Goal: Navigation & Orientation: Find specific page/section

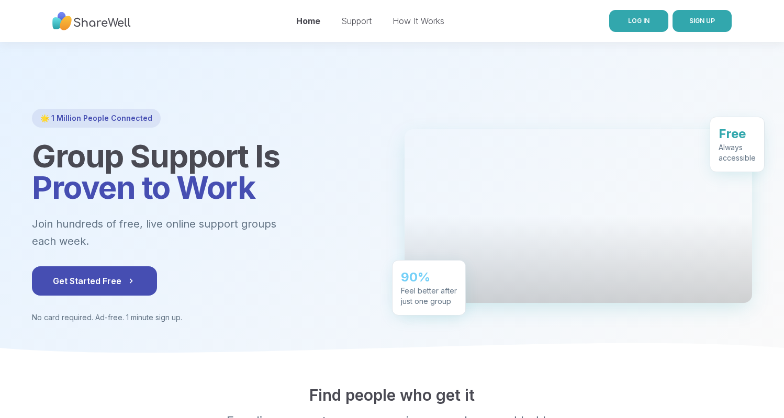
click at [651, 22] on link "LOG IN" at bounding box center [638, 21] width 59 height 22
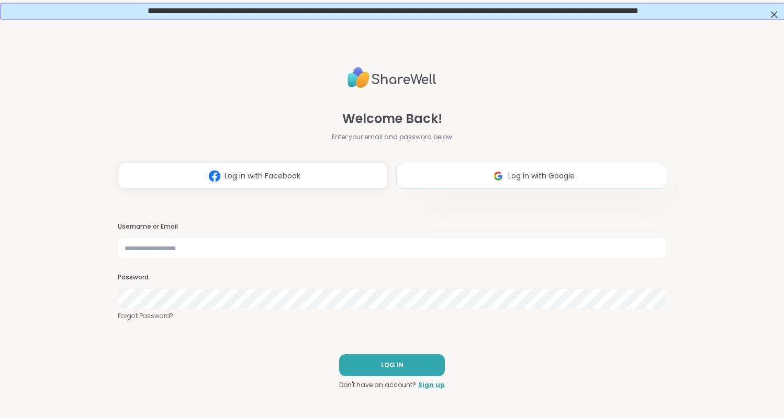
click at [486, 176] on button "Log in with Google" at bounding box center [531, 176] width 270 height 26
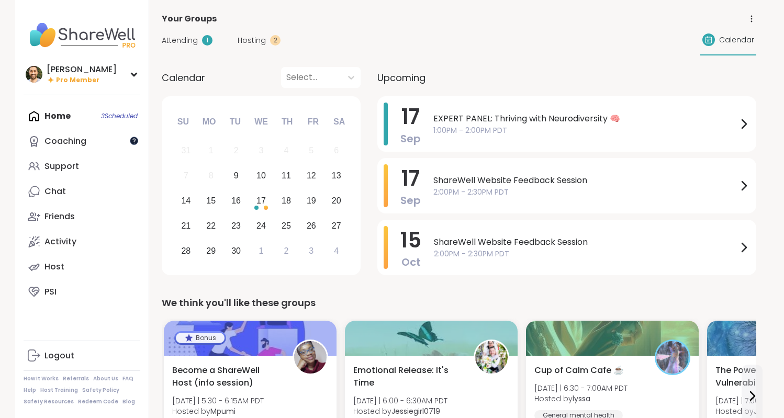
click at [133, 141] on div at bounding box center [134, 141] width 8 height 8
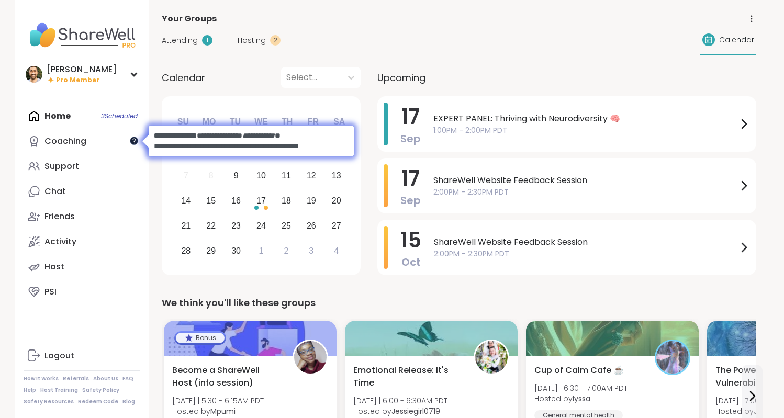
click at [133, 141] on div at bounding box center [134, 141] width 8 height 8
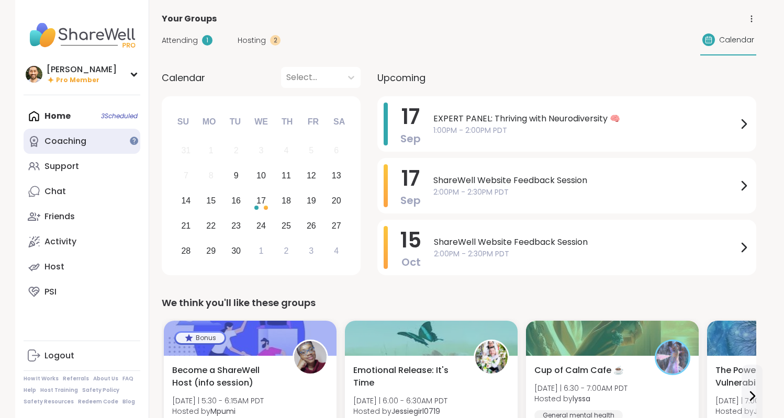
click at [96, 139] on link "Coaching" at bounding box center [82, 141] width 117 height 25
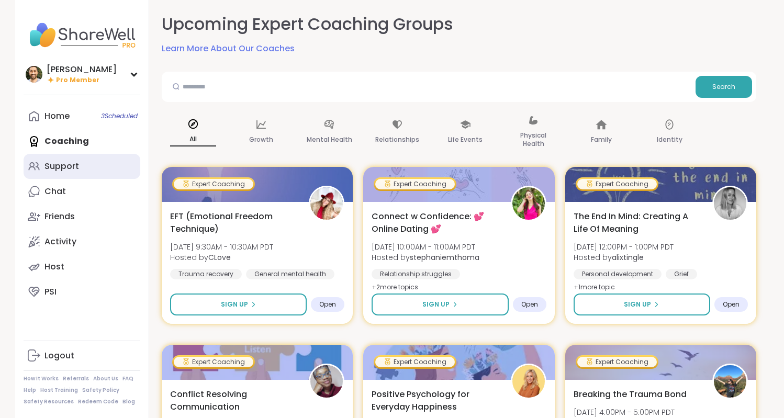
click at [75, 161] on div "Support" at bounding box center [61, 167] width 35 height 12
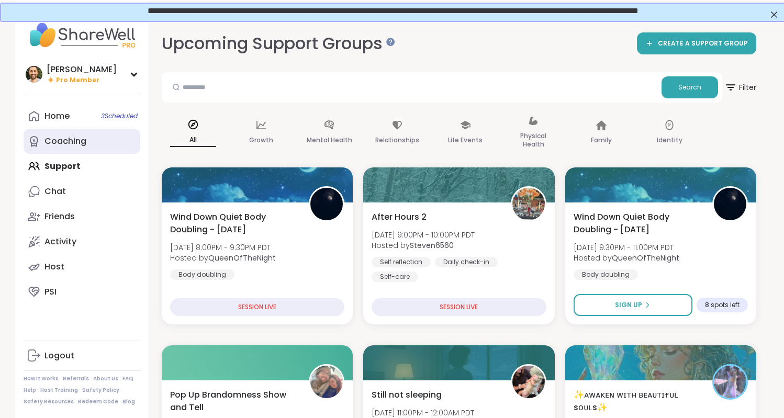
click at [65, 138] on div "Coaching" at bounding box center [65, 141] width 42 height 12
